Goal: Task Accomplishment & Management: Complete application form

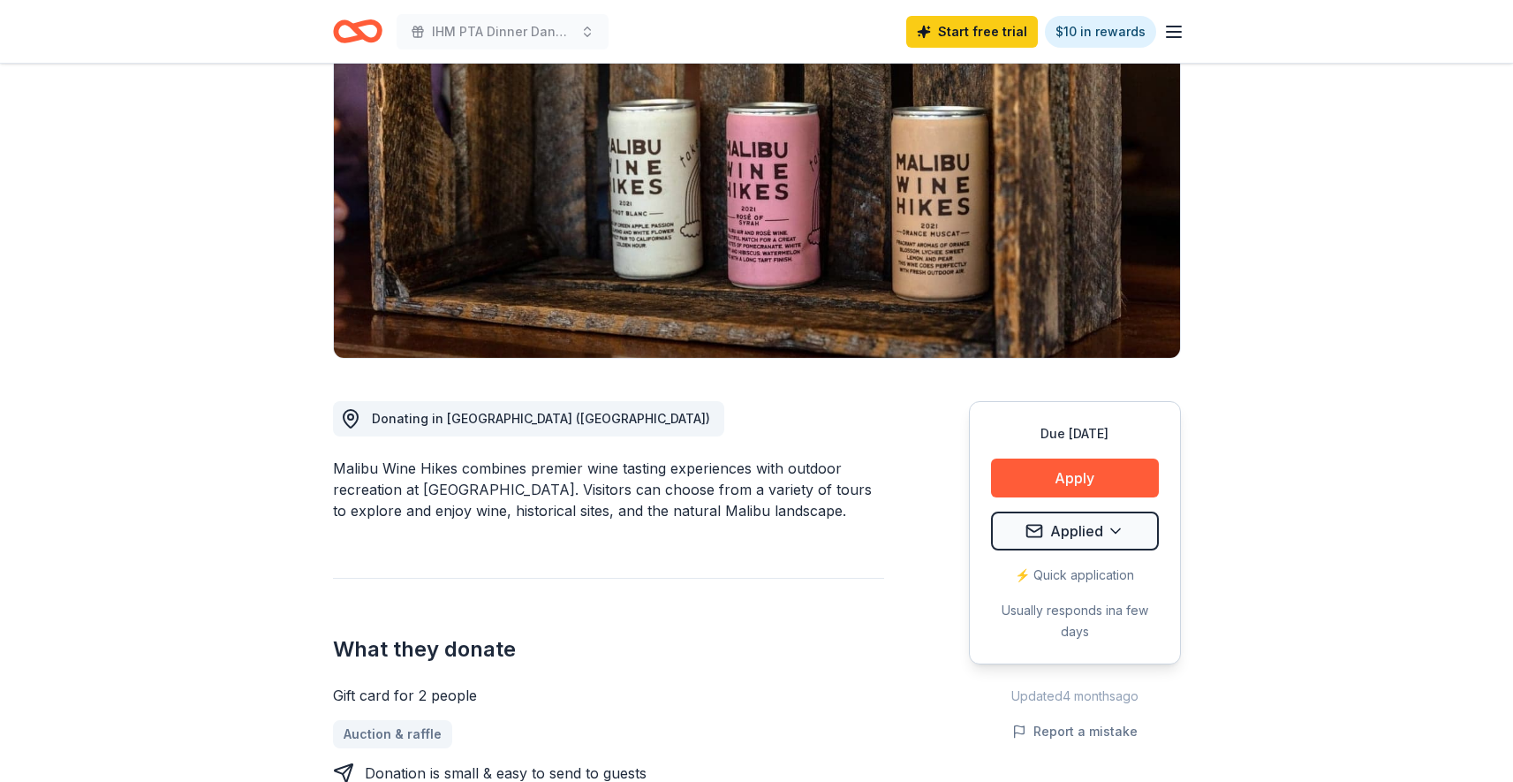
scroll to position [193, 0]
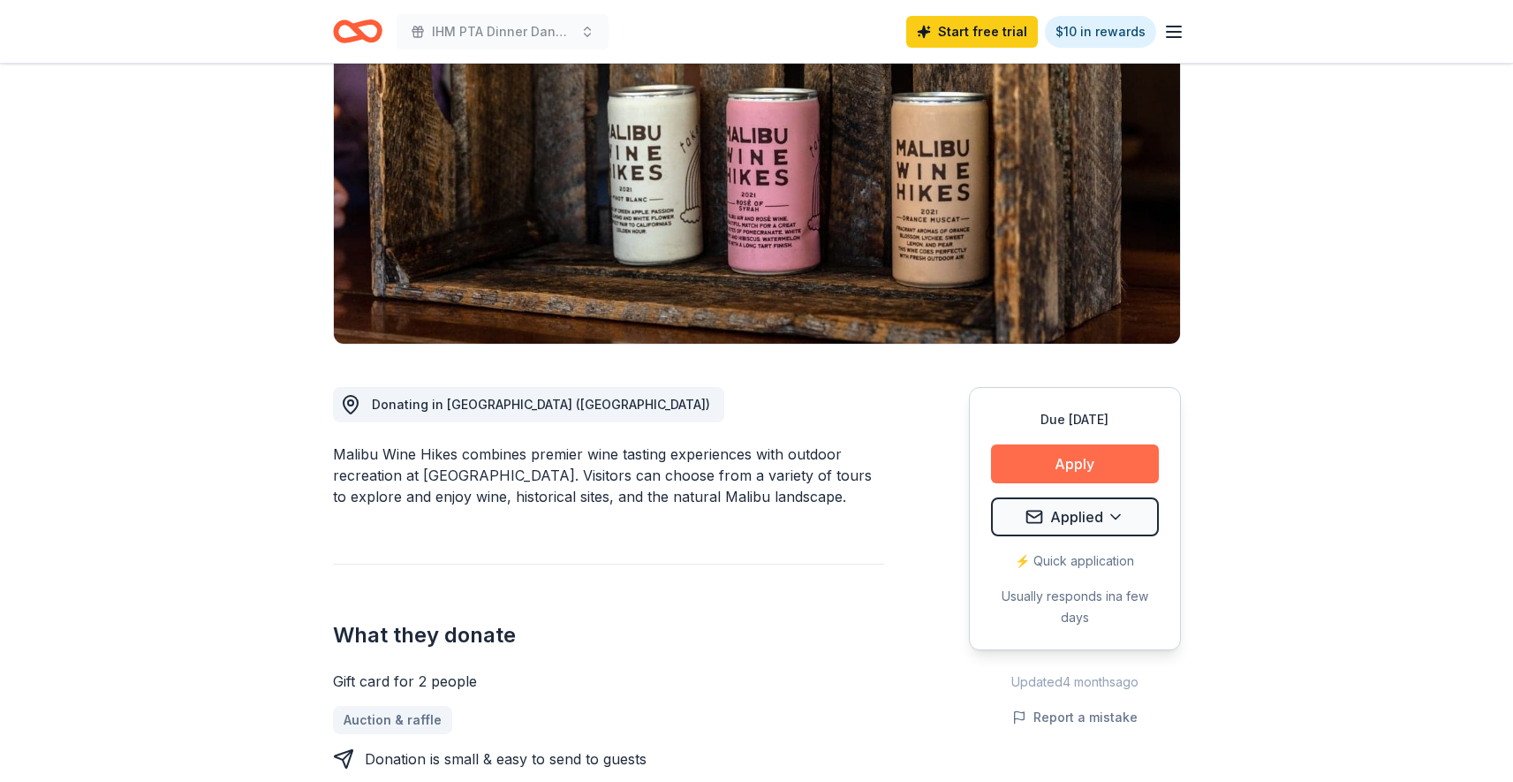
click at [1050, 465] on button "Apply" at bounding box center [1075, 463] width 168 height 39
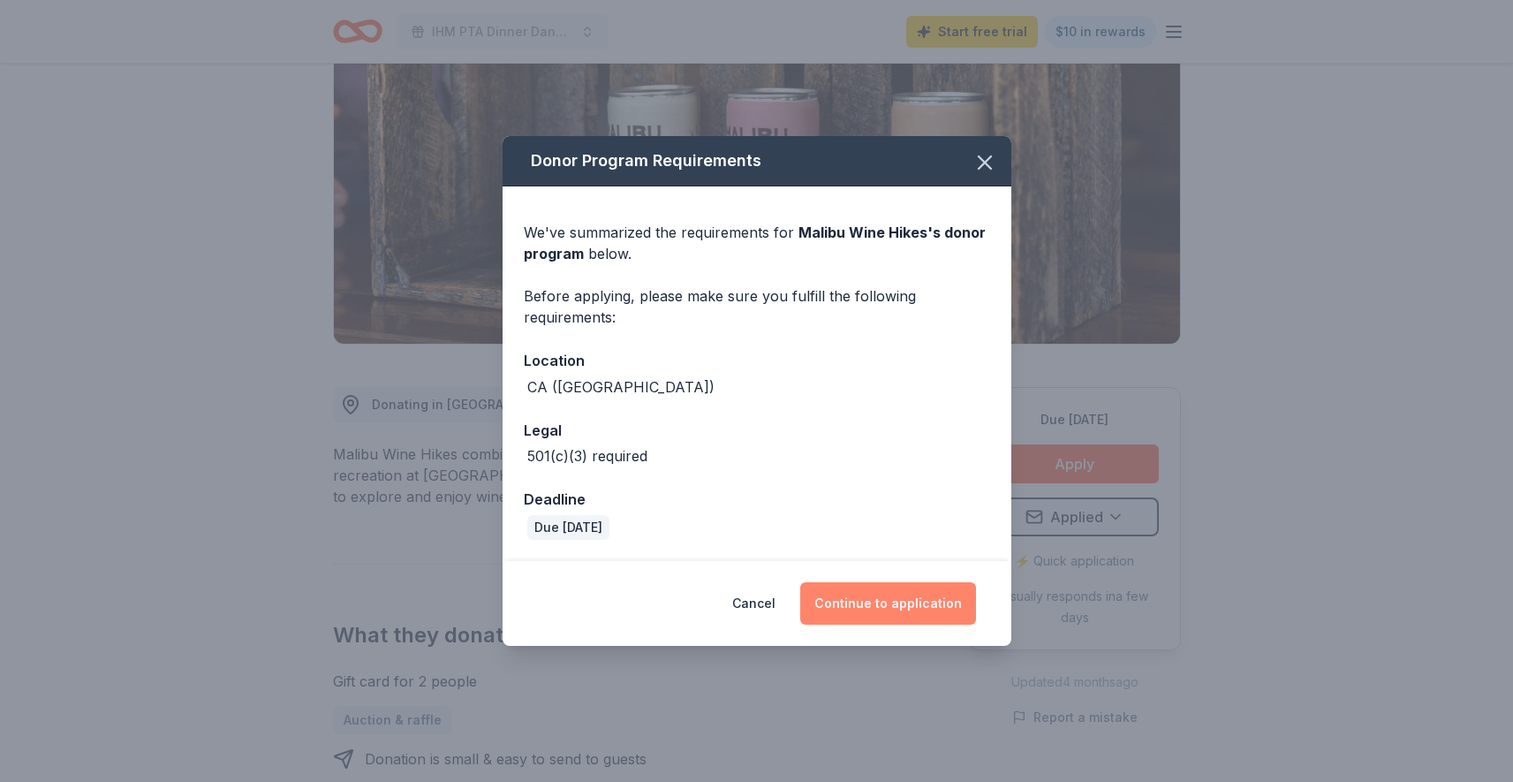
click at [878, 601] on button "Continue to application" at bounding box center [888, 603] width 176 height 42
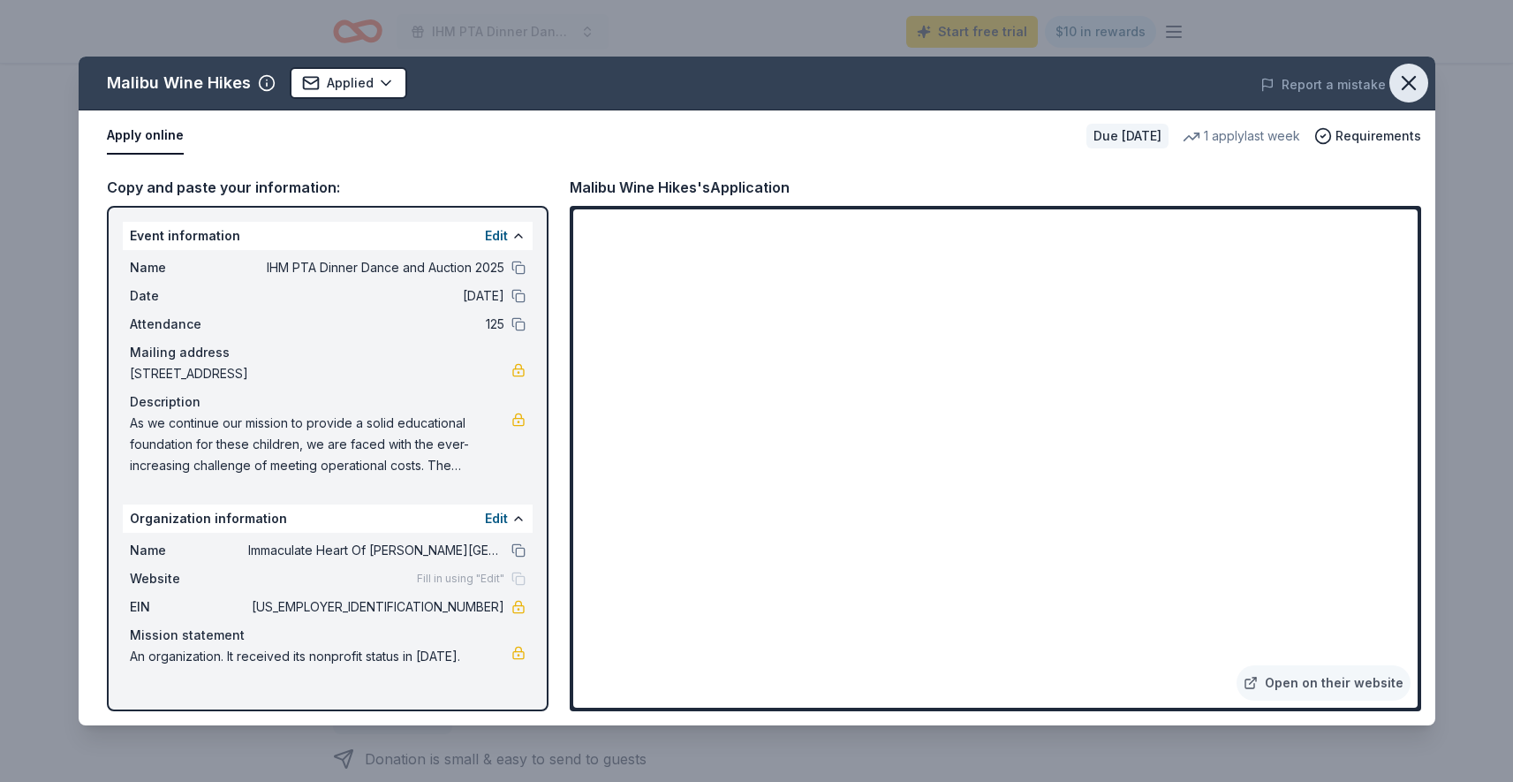
click at [1410, 85] on icon "button" at bounding box center [1408, 83] width 12 height 12
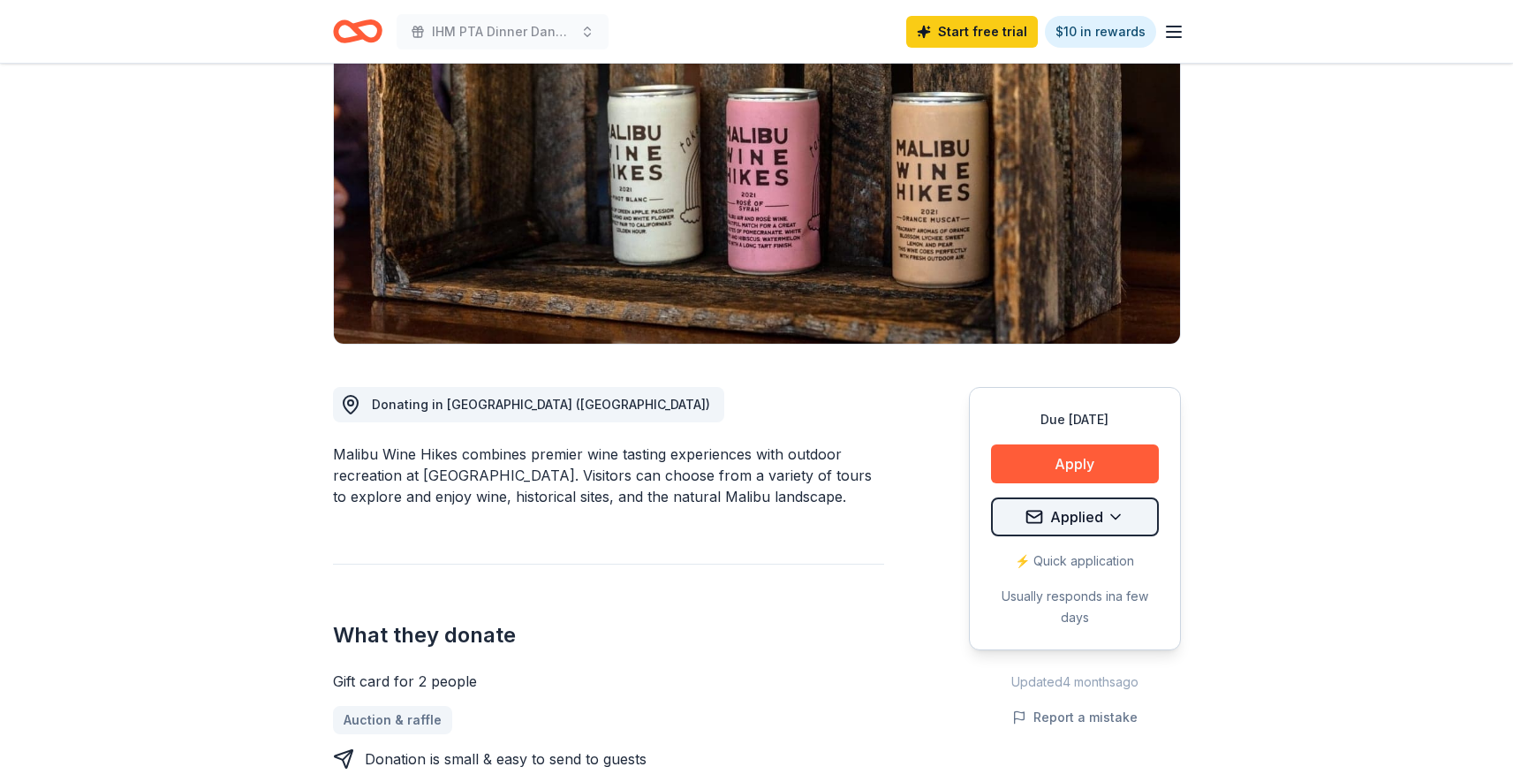
click at [1115, 513] on html "IHM PTA Dinner Dance and Auction 2025 Start free trial $10 in rewards Due [DATE…" at bounding box center [756, 198] width 1513 height 782
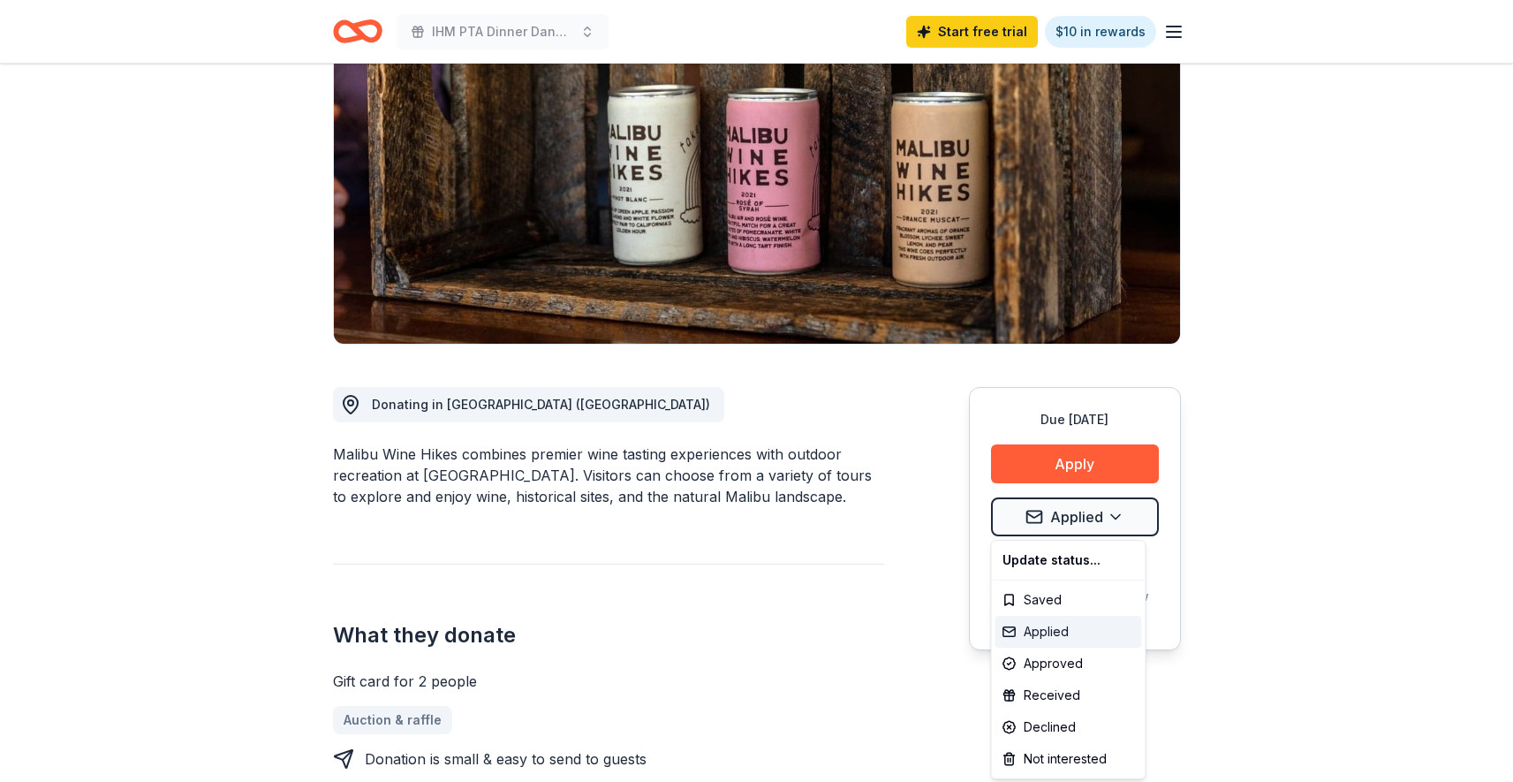
click at [1076, 631] on div "Applied" at bounding box center [1068, 632] width 147 height 32
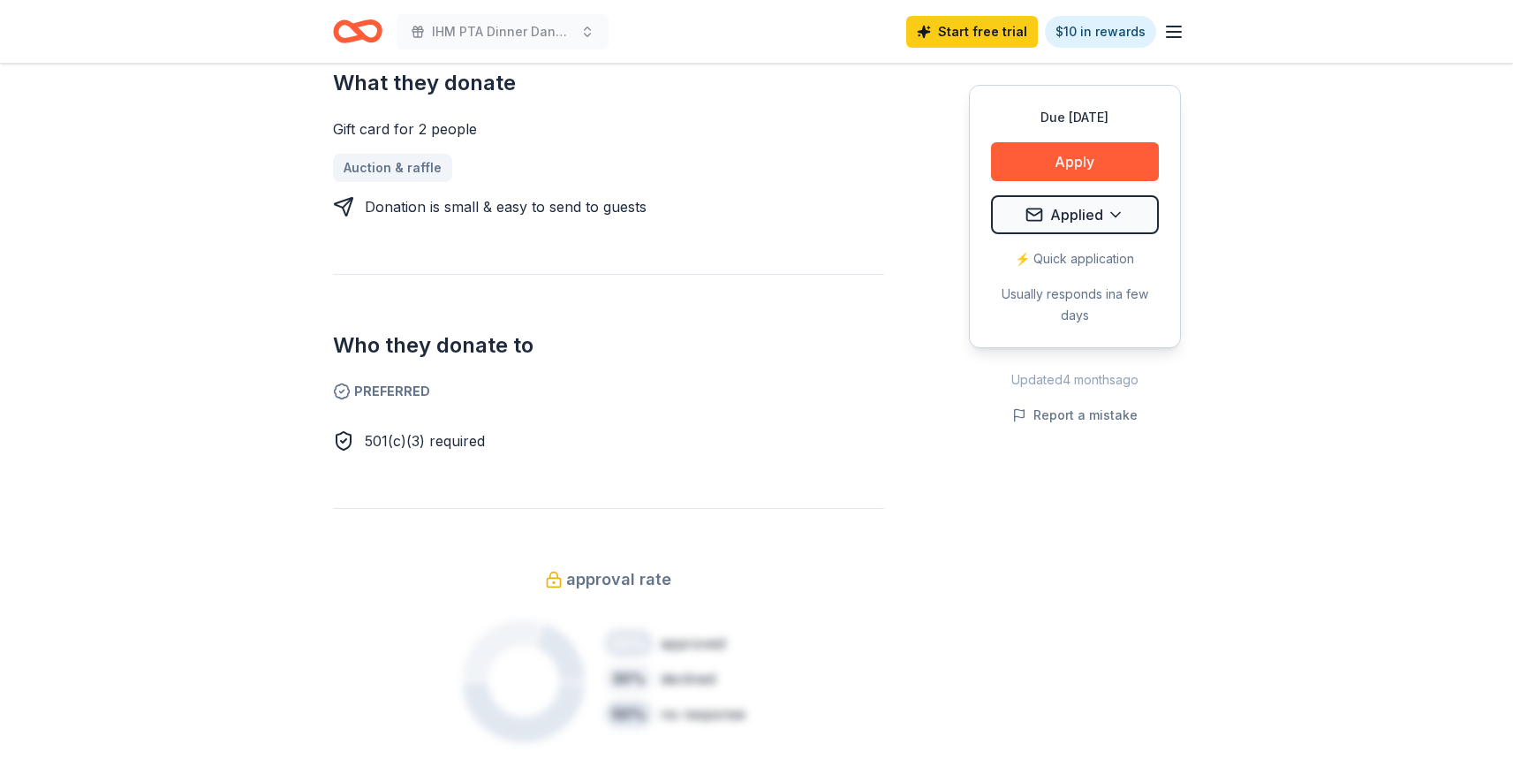
scroll to position [0, 0]
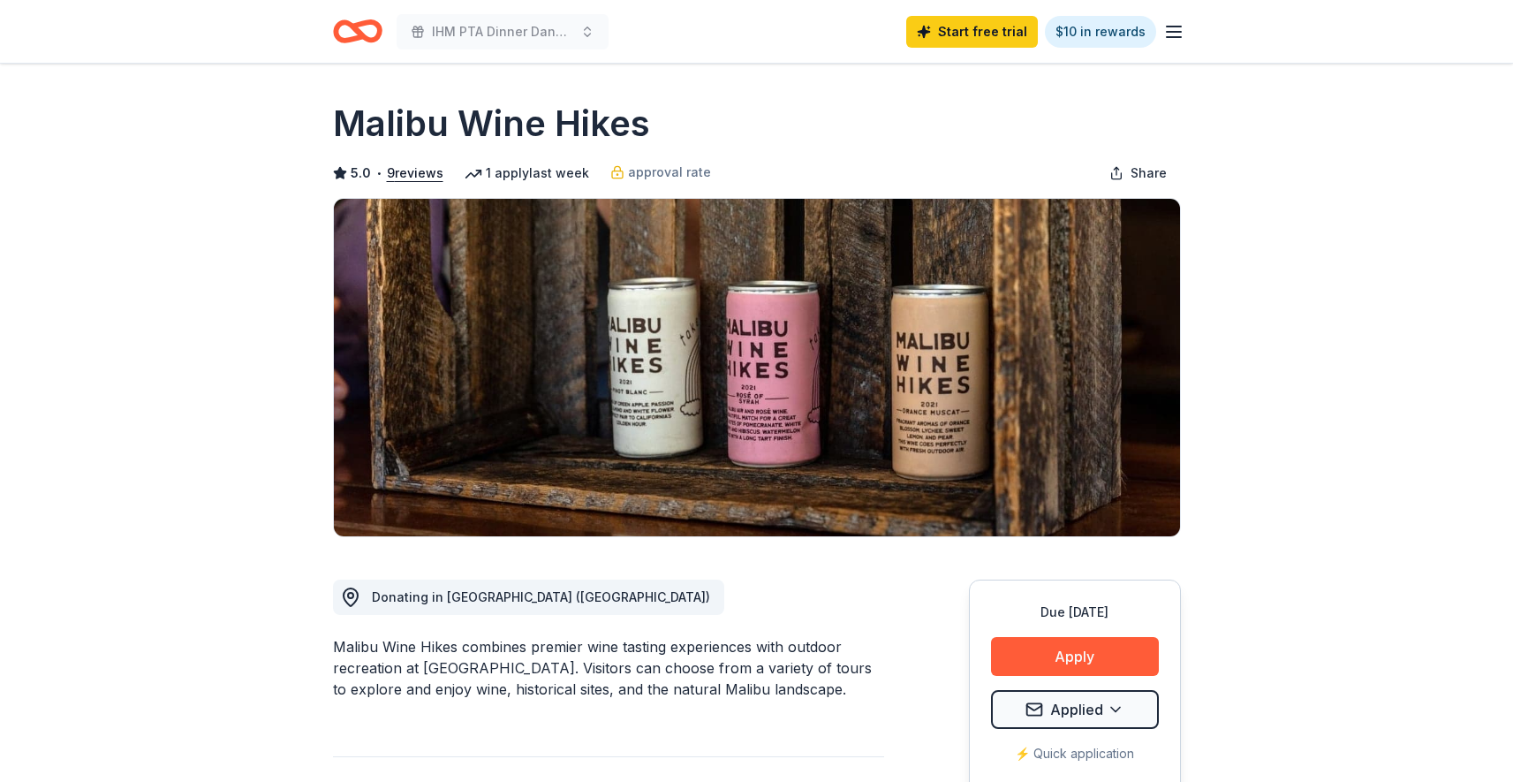
click at [348, 36] on icon "Home" at bounding box center [357, 32] width 49 height 42
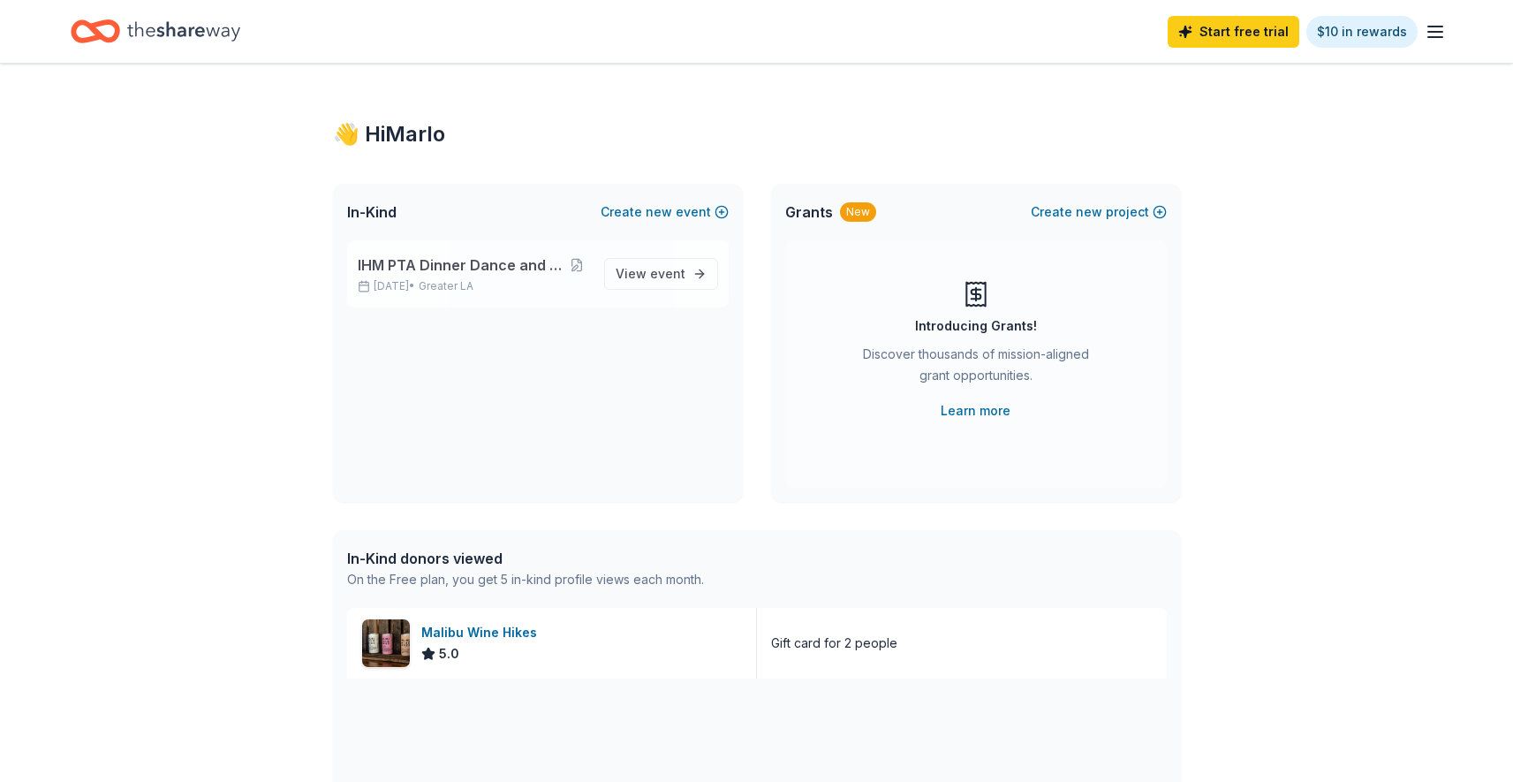
click at [419, 268] on span "IHM PTA Dinner Dance and Auction 2025" at bounding box center [461, 264] width 207 height 21
